Goal: Book appointment/travel/reservation

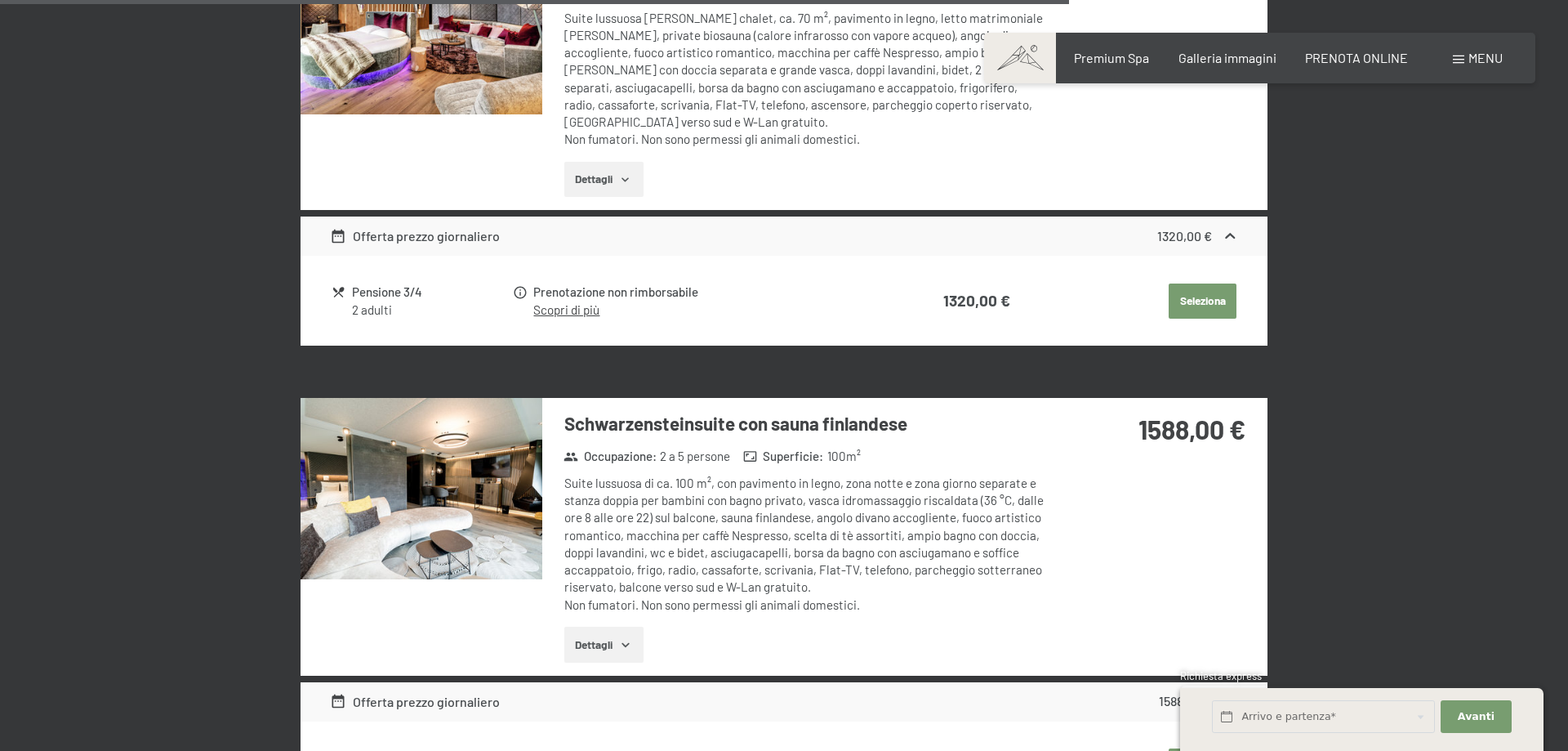
scroll to position [3000, 0]
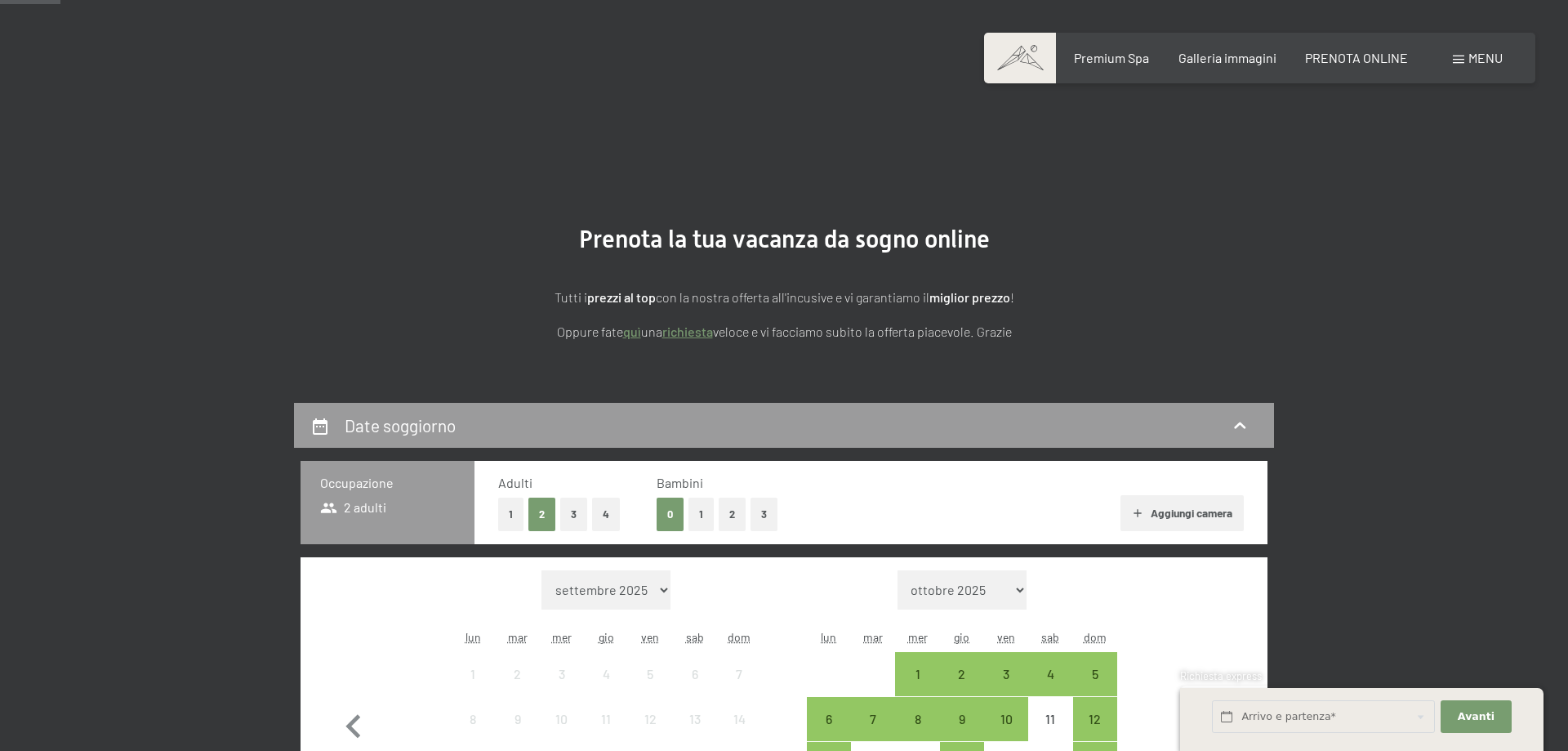
scroll to position [334, 0]
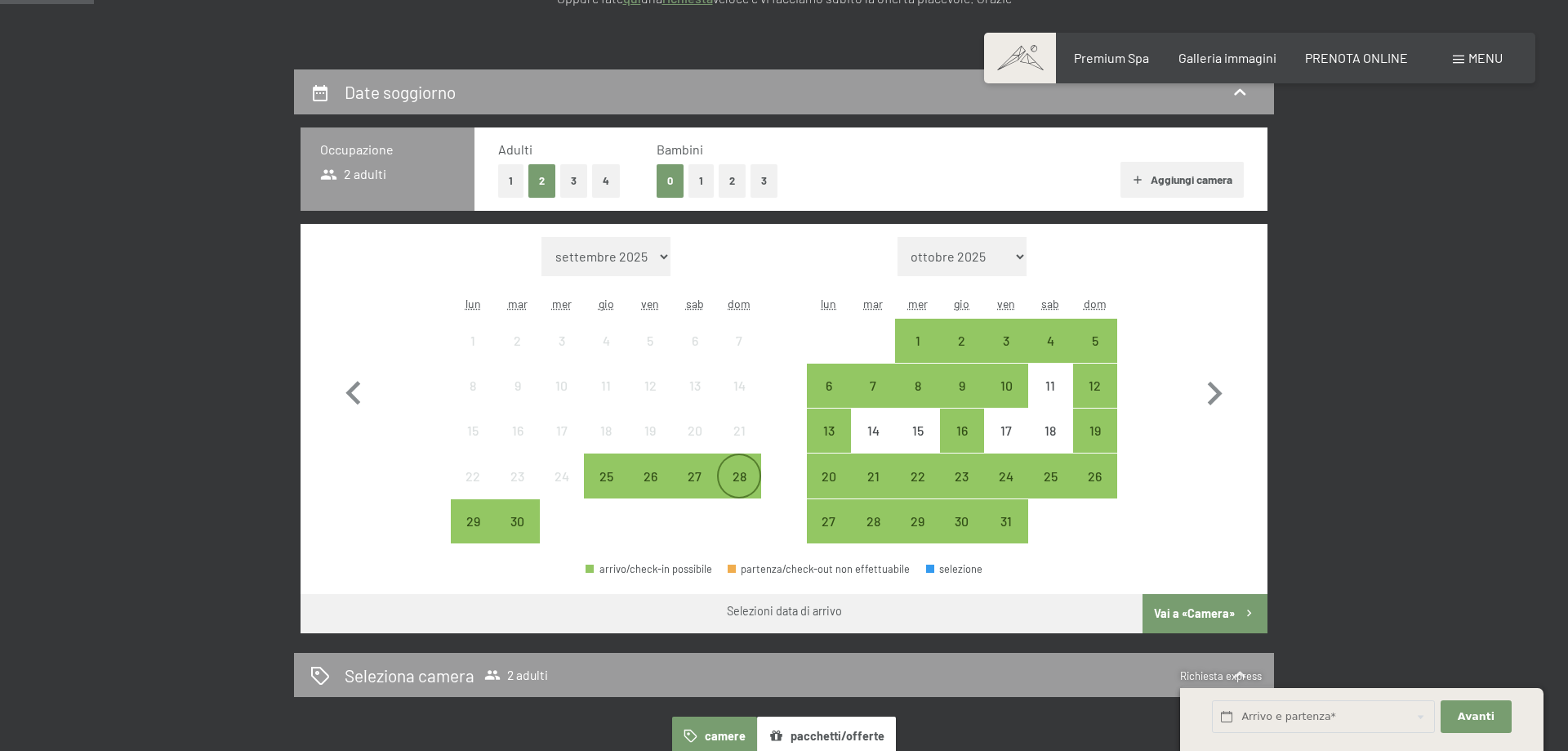
click at [744, 471] on div "28" at bounding box center [738, 490] width 40 height 40
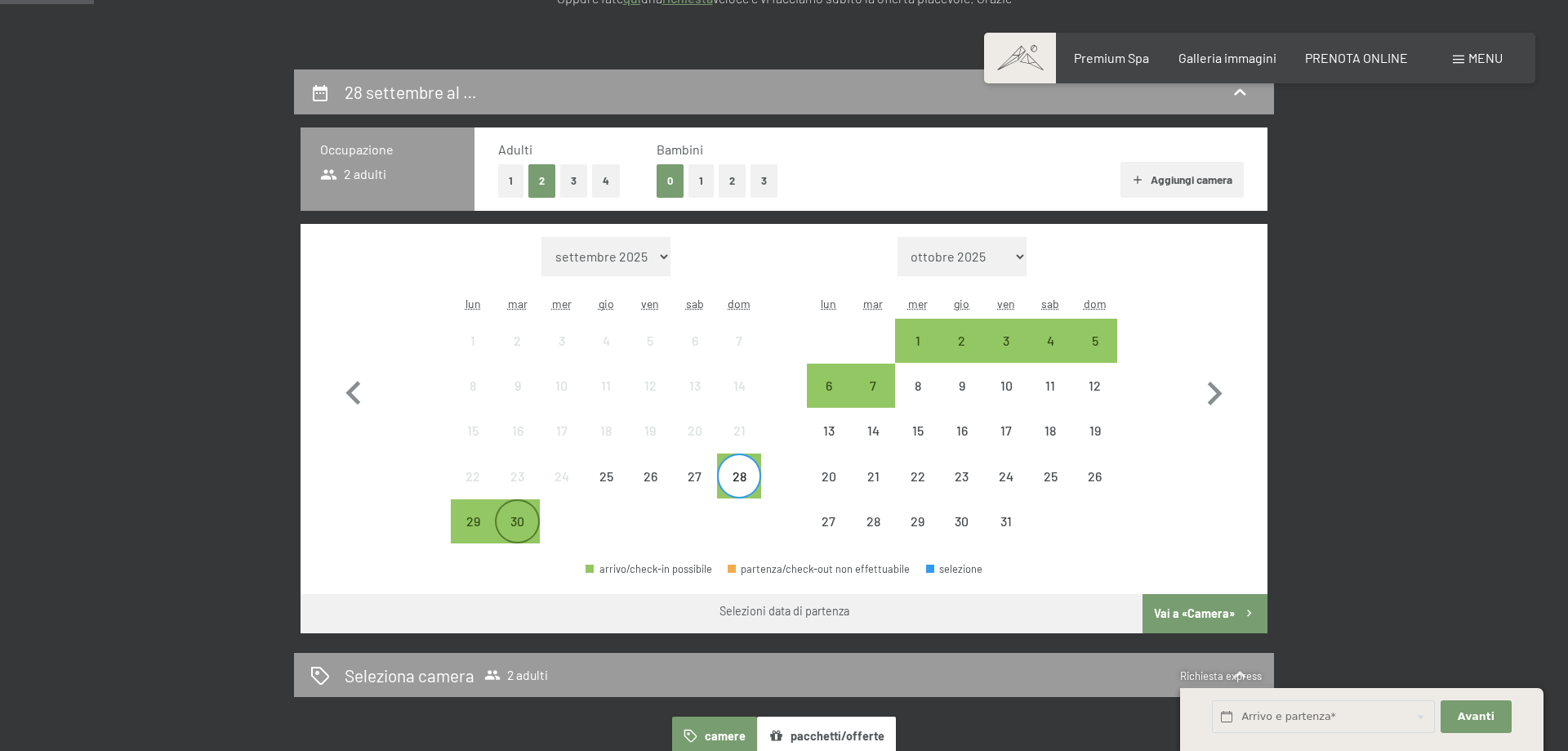
click at [529, 523] on div "30" at bounding box center [517, 535] width 40 height 40
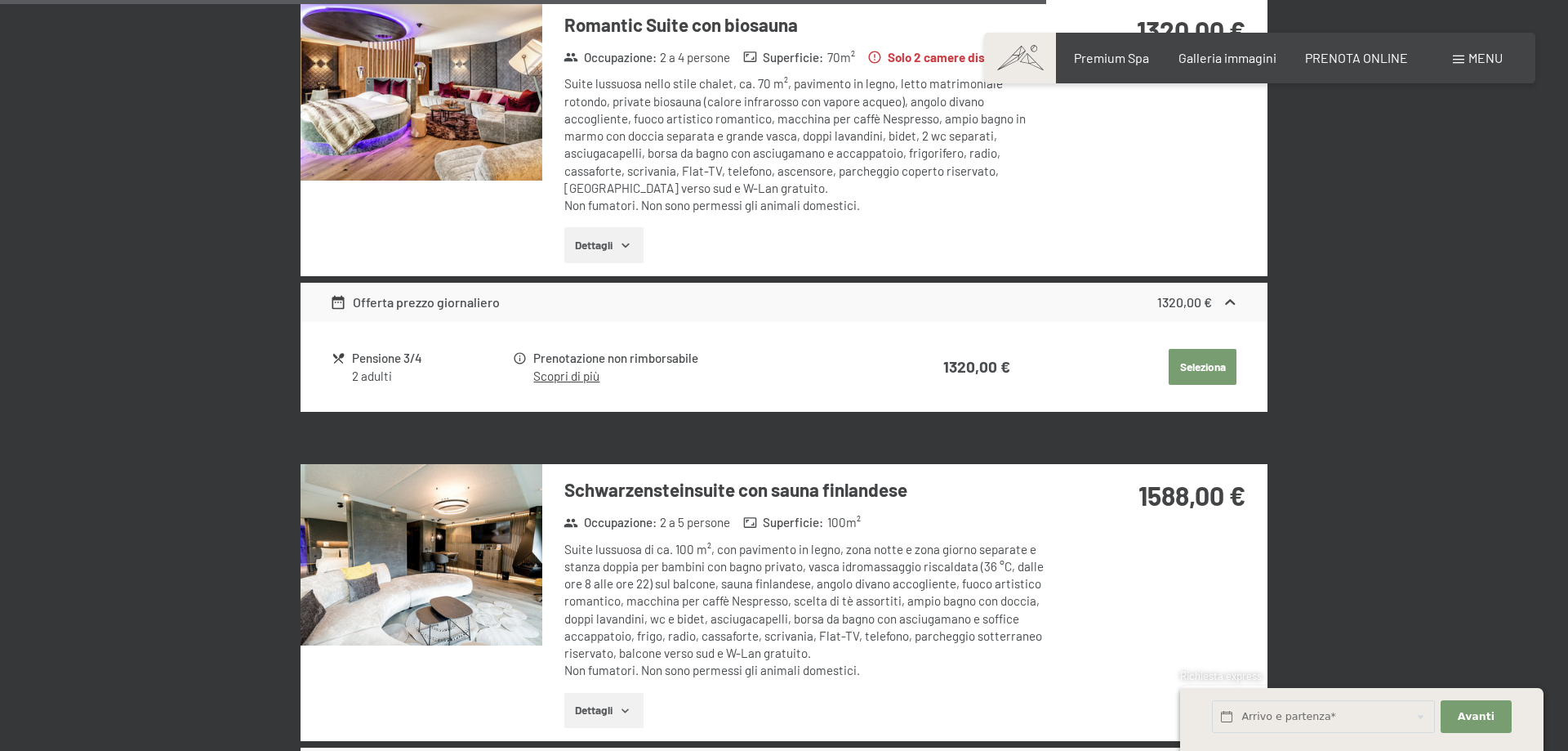
scroll to position [3334, 0]
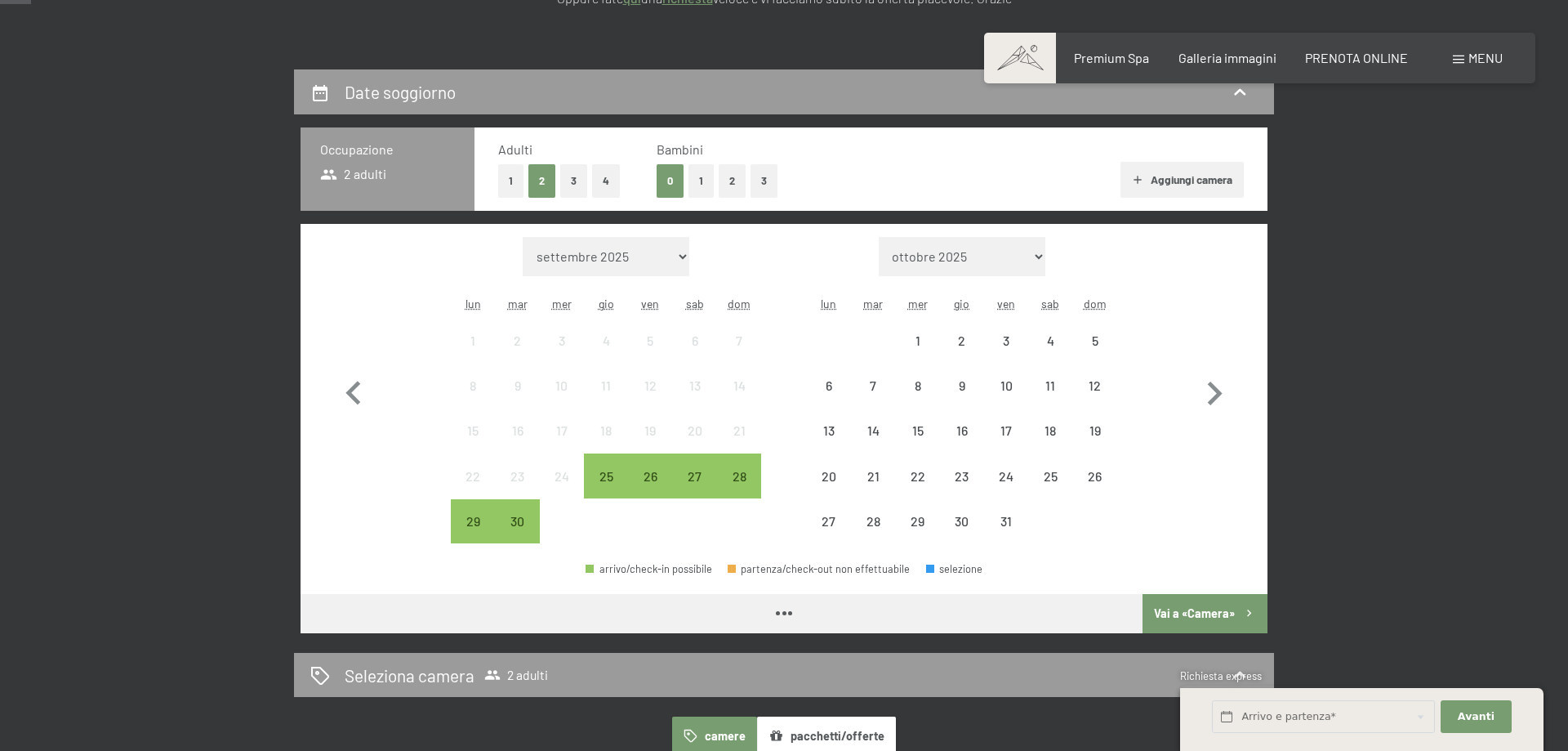
scroll to position [334, 0]
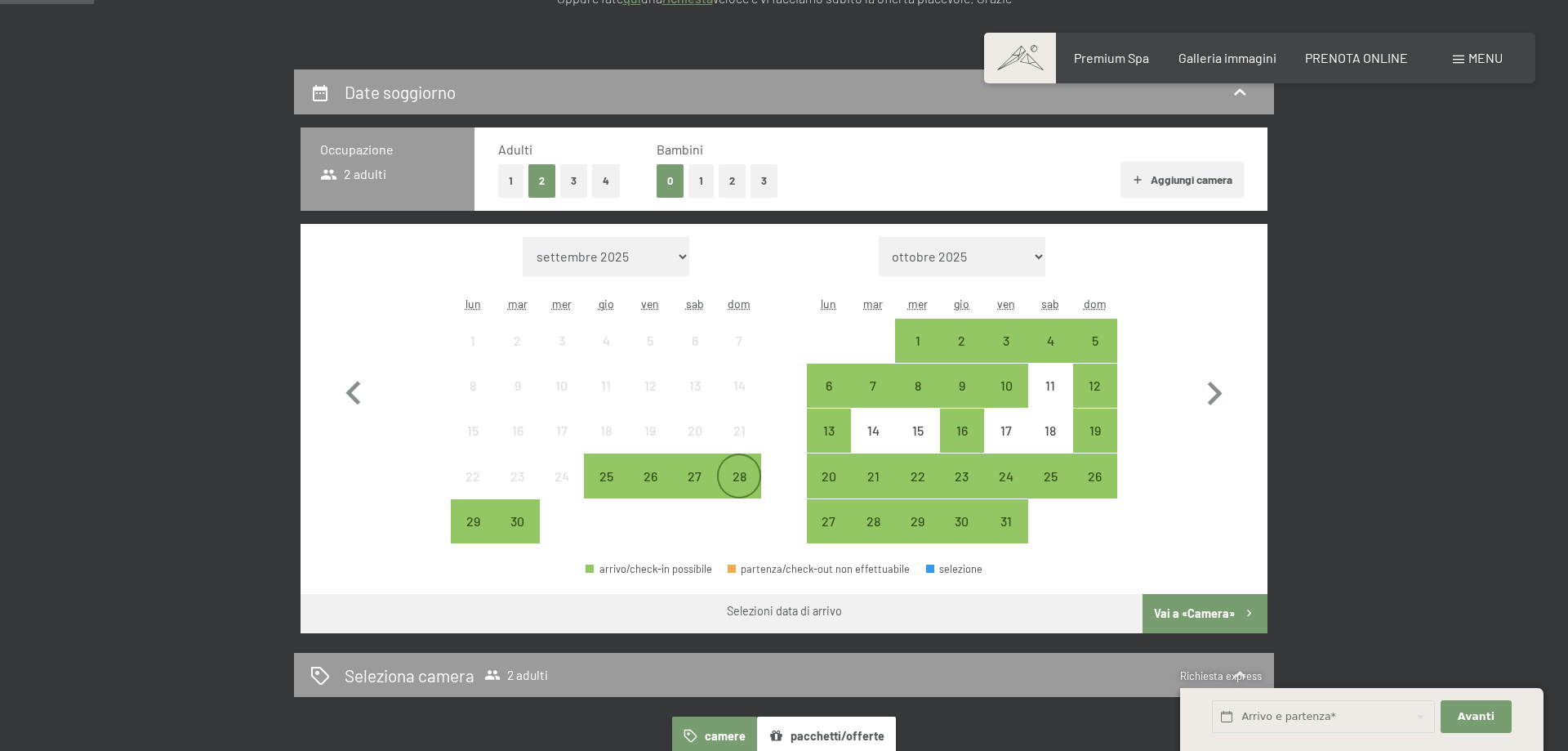
click at [755, 480] on div "28" at bounding box center [738, 490] width 40 height 40
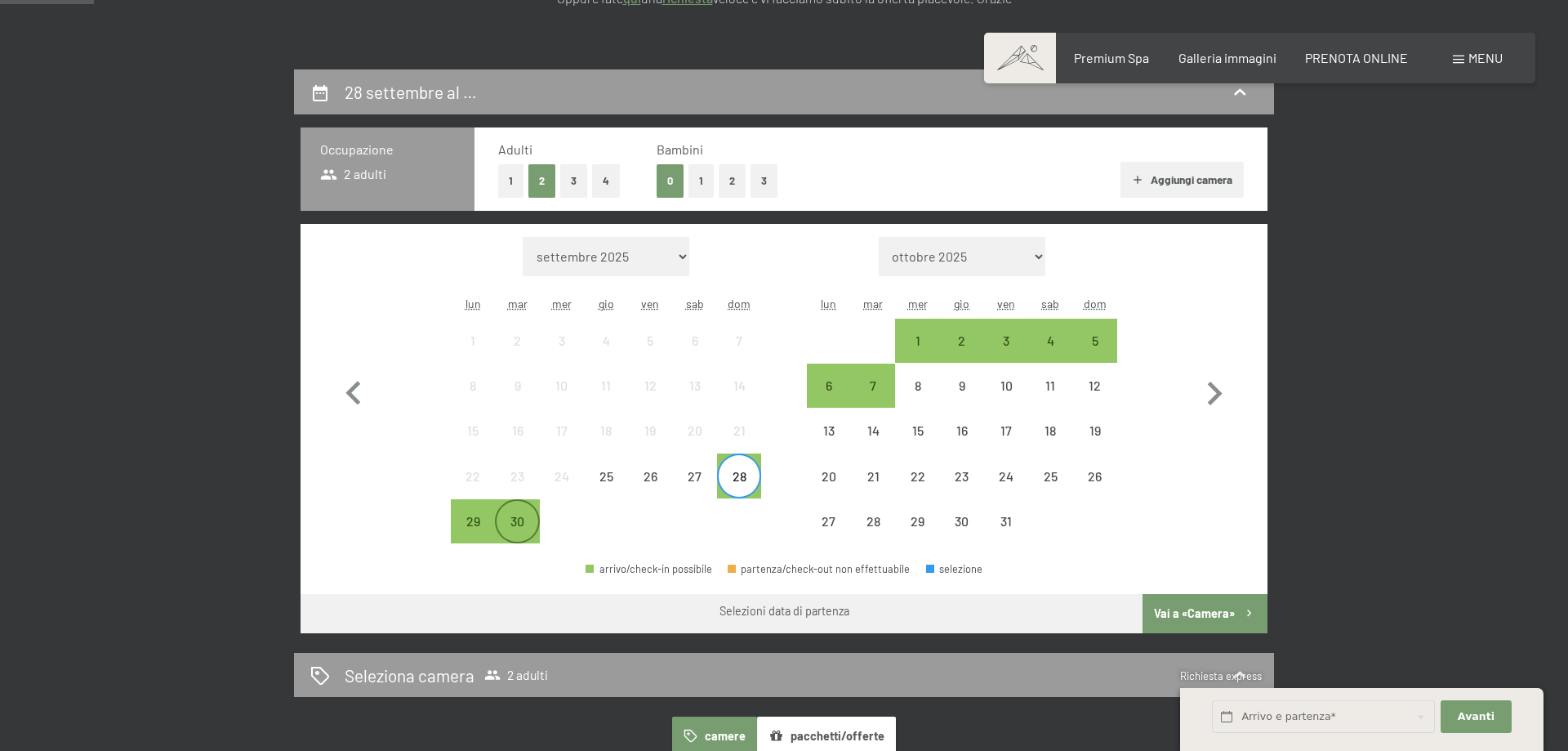
click at [528, 530] on div "30" at bounding box center [517, 535] width 40 height 40
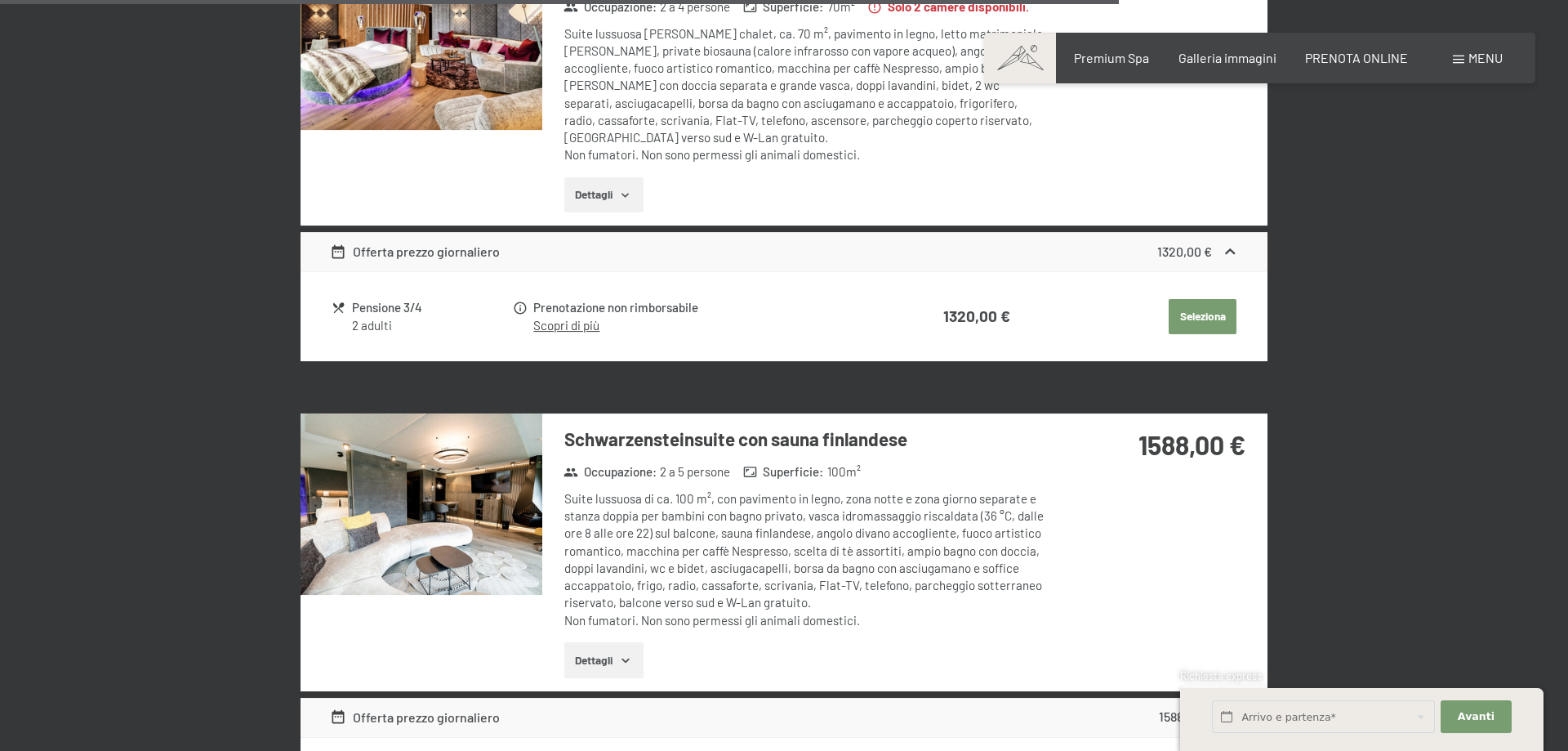
scroll to position [2902, 0]
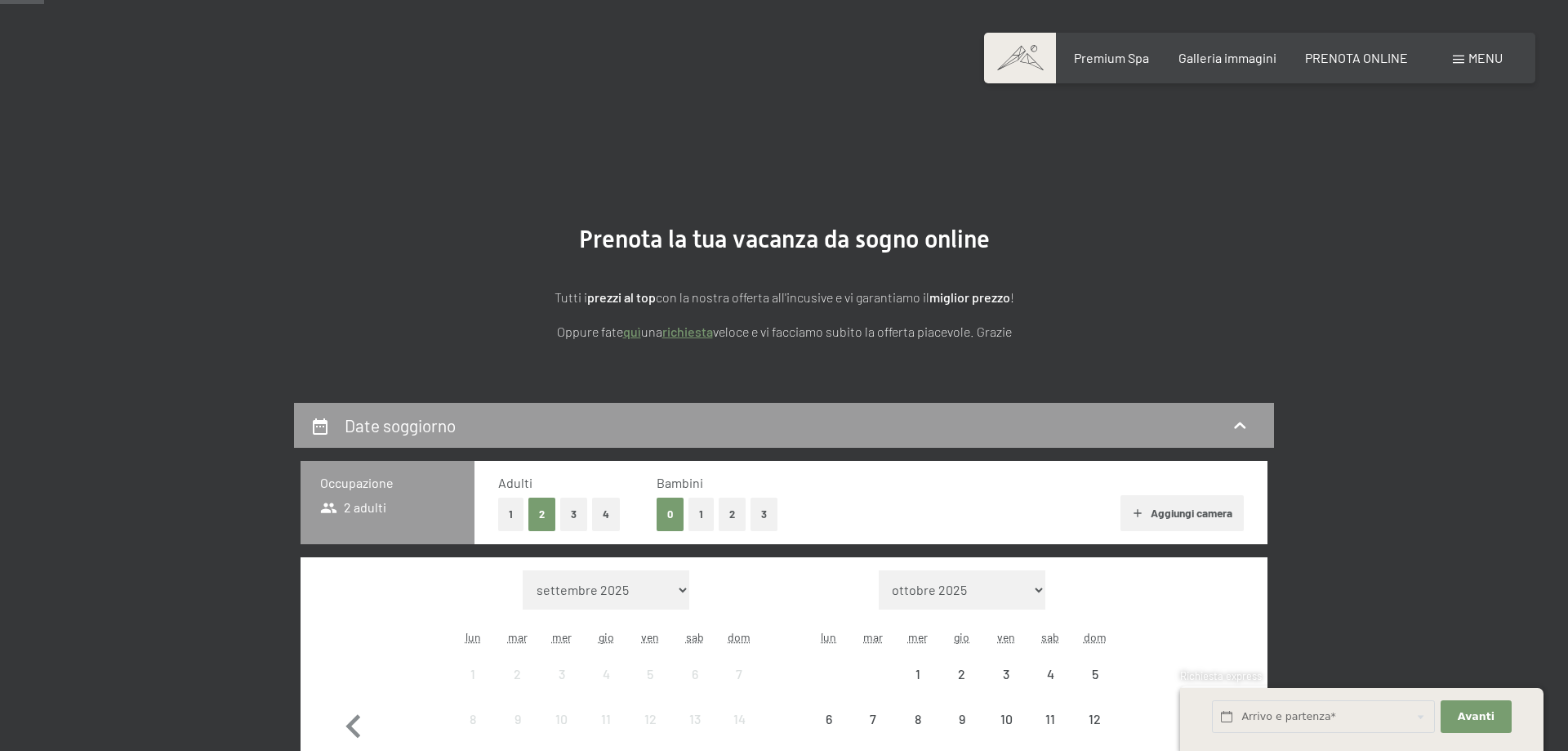
scroll to position [250, 0]
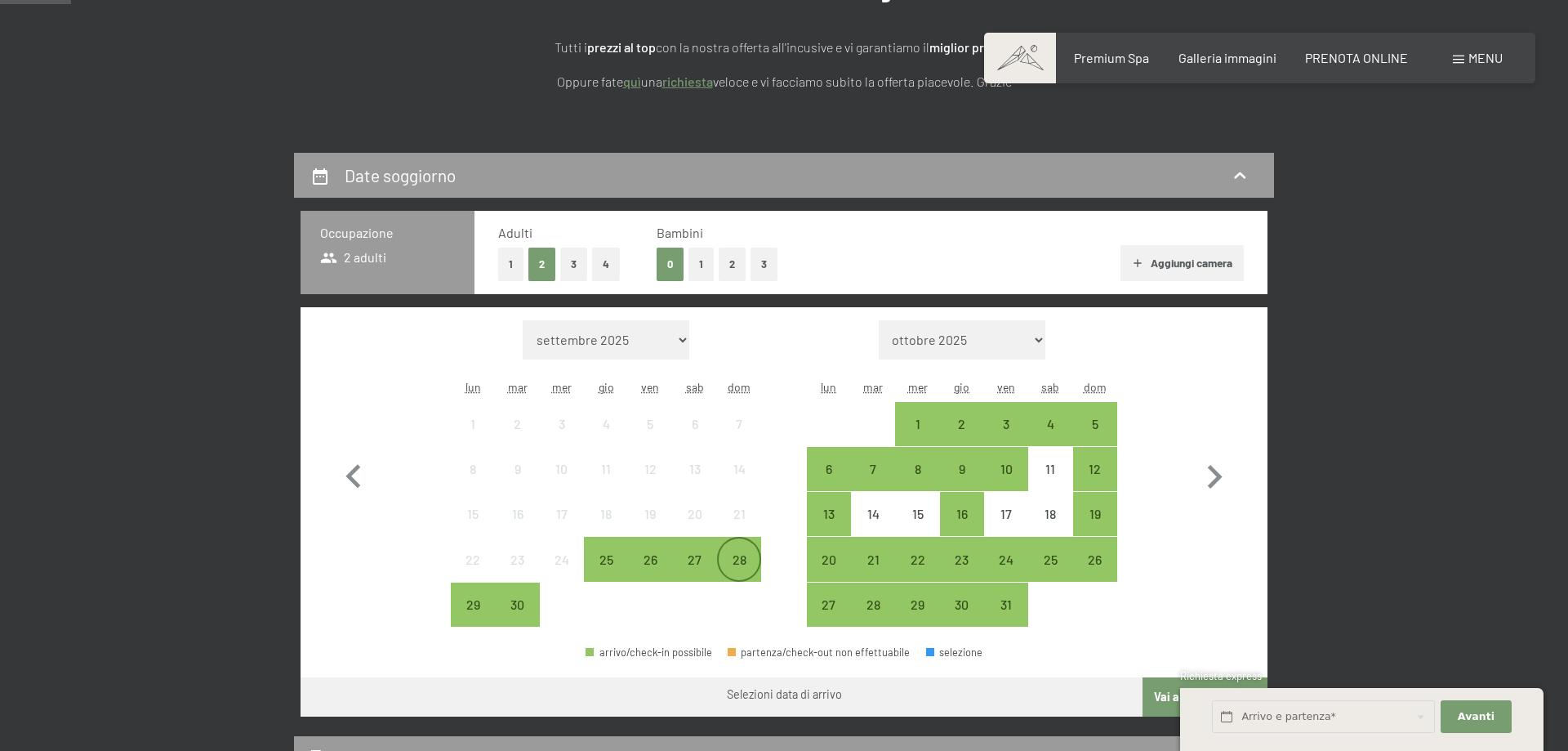
click at [745, 555] on div "28" at bounding box center [738, 573] width 40 height 40
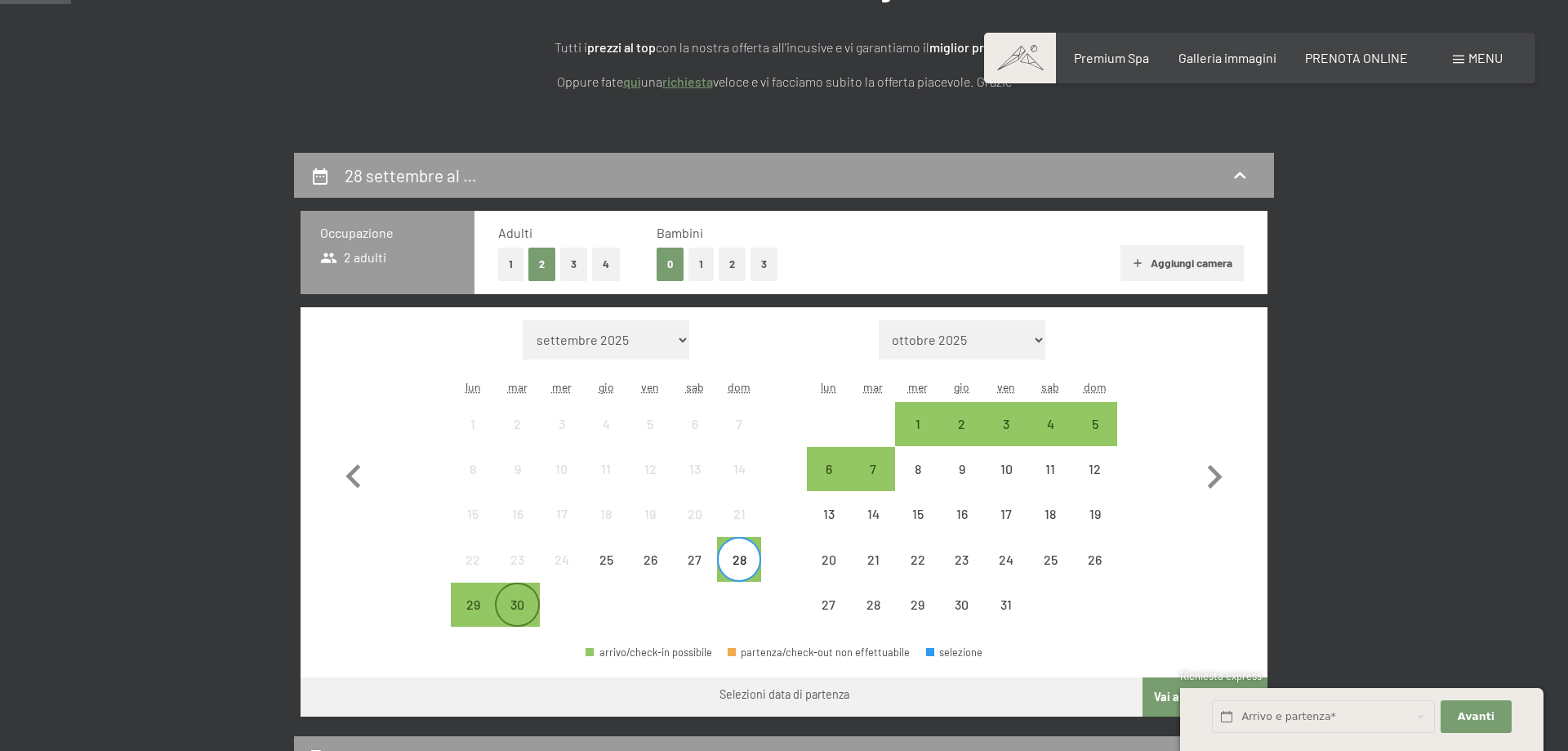
click at [520, 604] on div "30" at bounding box center [517, 618] width 40 height 40
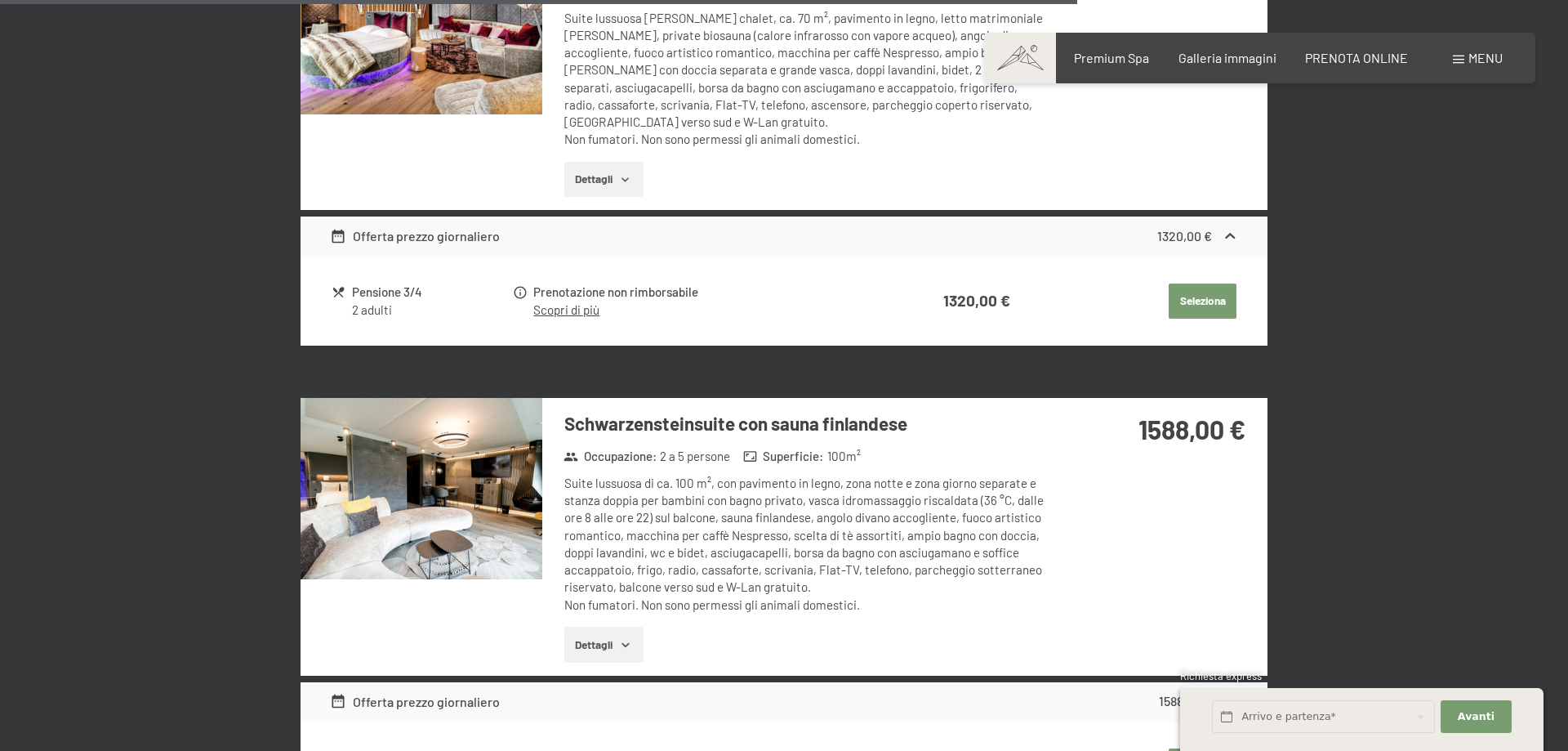
scroll to position [3584, 0]
